Goal: Information Seeking & Learning: Learn about a topic

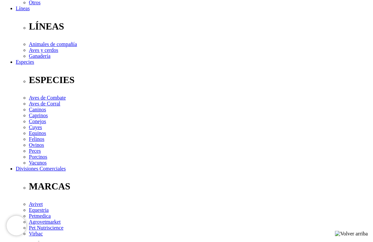
scroll to position [262, 0]
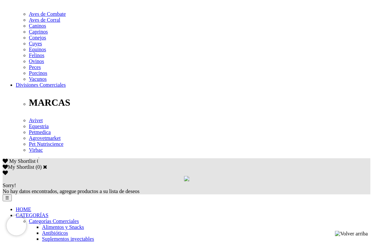
scroll to position [272, 0]
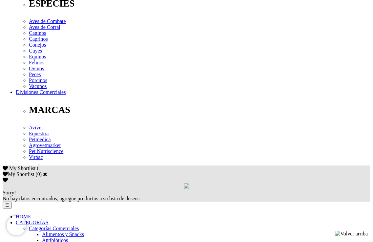
drag, startPoint x: 37, startPoint y: 96, endPoint x: 312, endPoint y: 110, distance: 275.3
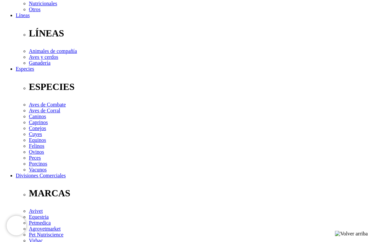
scroll to position [176, 0]
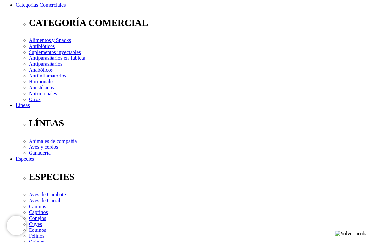
scroll to position [242, 0]
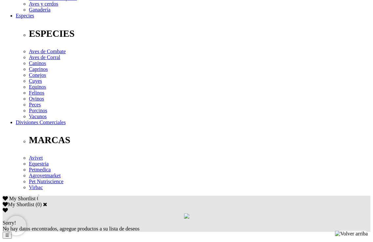
drag, startPoint x: 155, startPoint y: 109, endPoint x: 151, endPoint y: 110, distance: 4.0
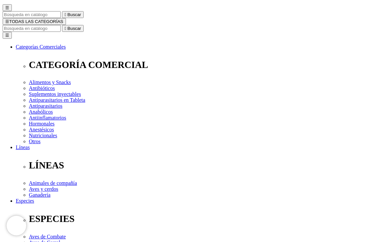
scroll to position [0, 0]
